Goal: Information Seeking & Learning: Learn about a topic

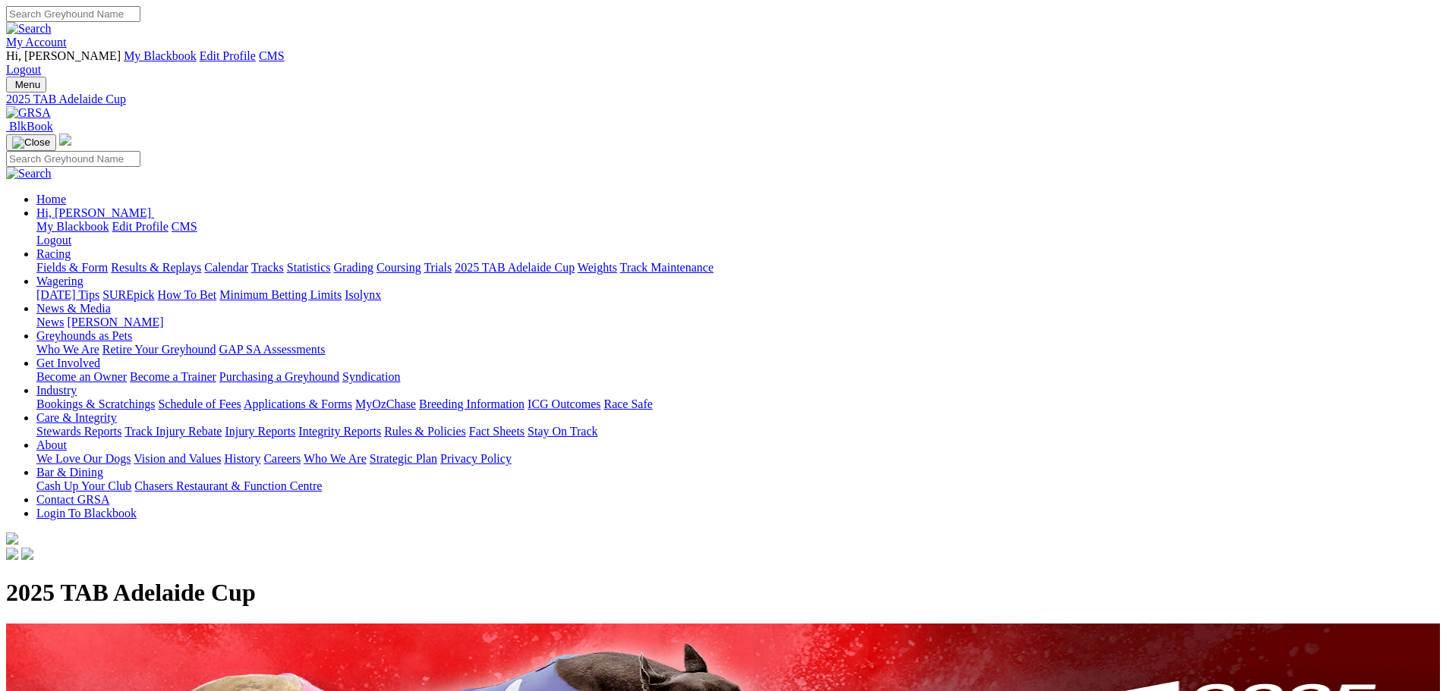
click at [51, 106] on img at bounding box center [28, 113] width 45 height 14
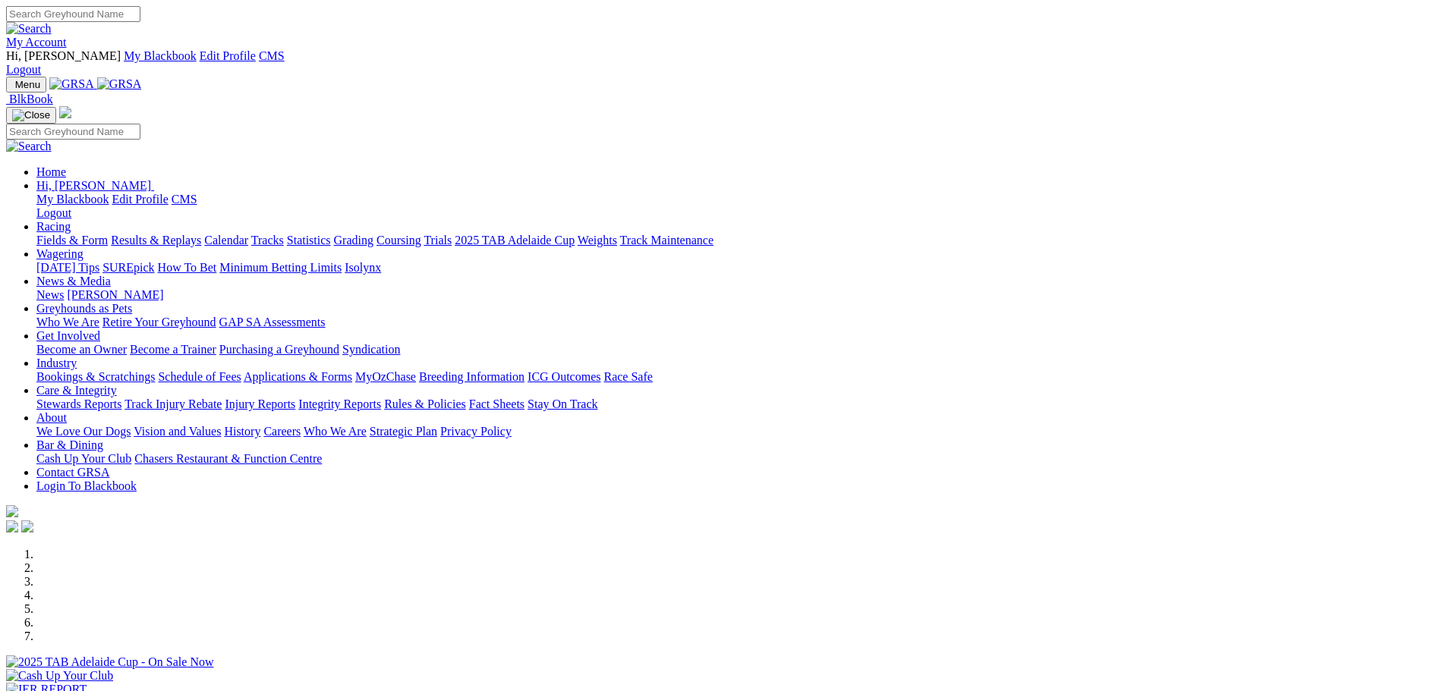
scroll to position [1821, 0]
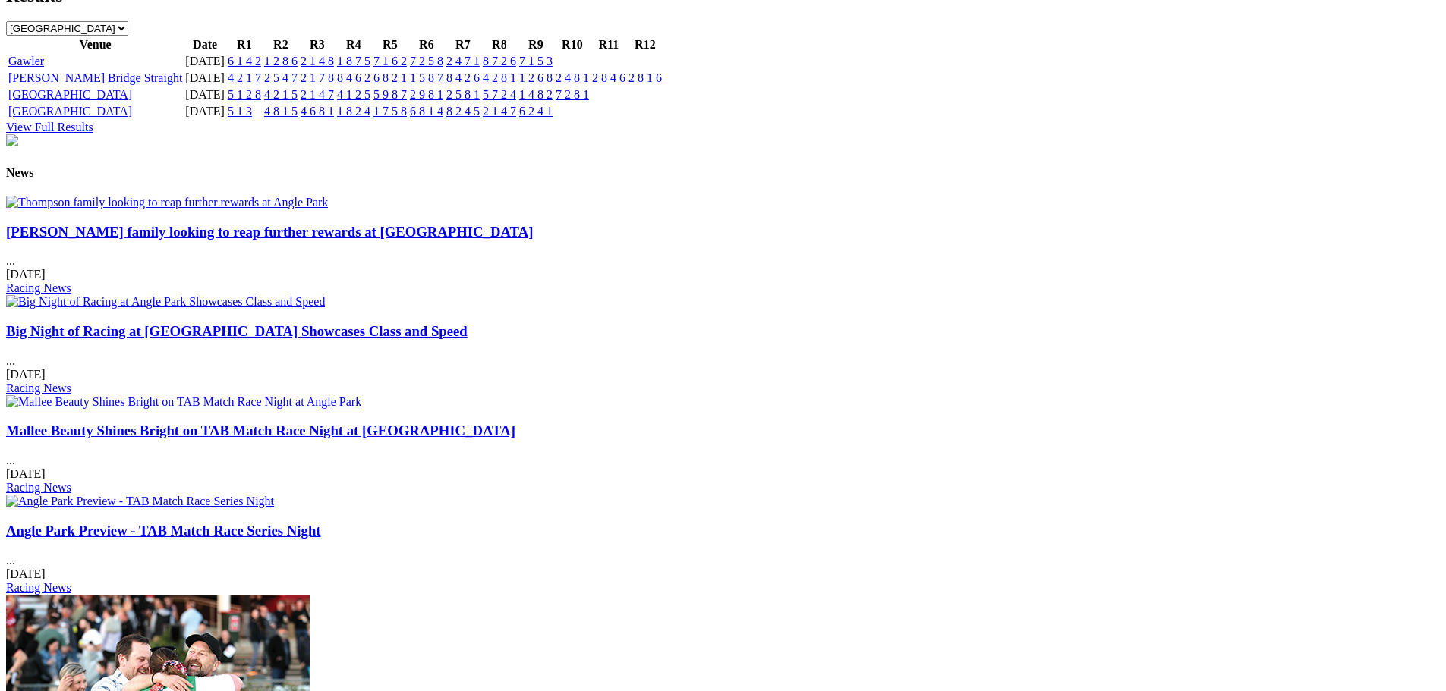
click at [354, 224] on link "Thompson family looking to reap further rewards at Angle Park" at bounding box center [269, 232] width 527 height 16
